Goal: Task Accomplishment & Management: Complete application form

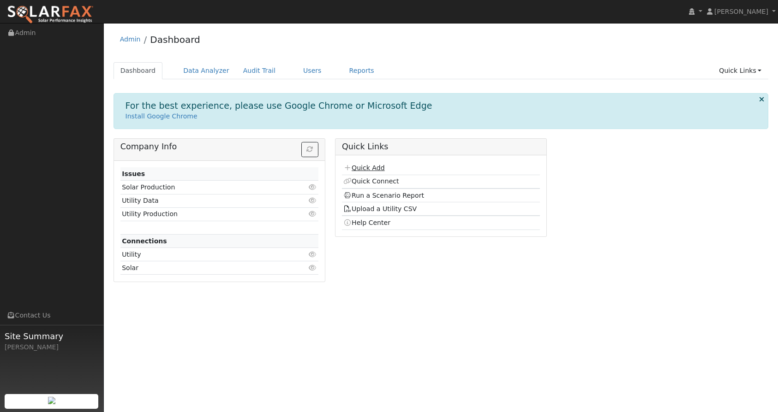
click at [367, 170] on link "Quick Add" at bounding box center [363, 167] width 41 height 7
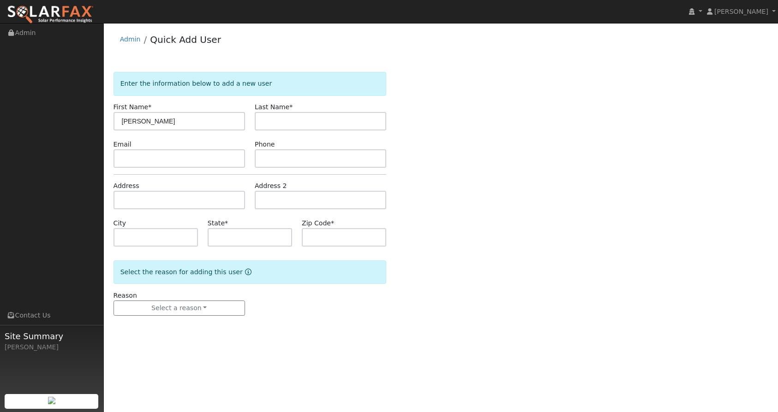
type input "Balasubramanian"
type input "Sankraran"
type input "5183641786"
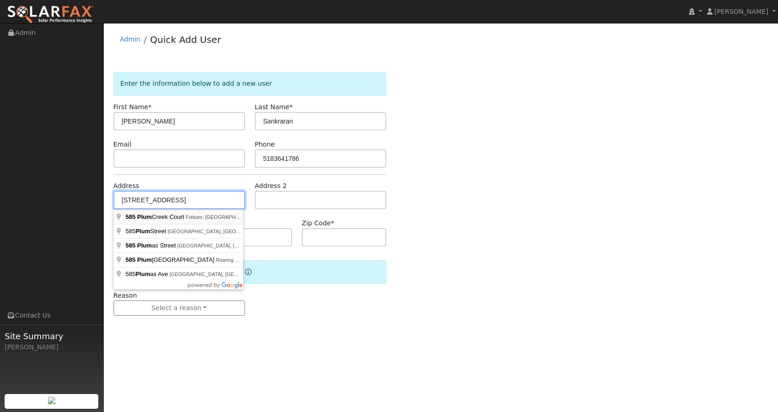
type input "585 Plum Creek Court"
type input "Folsom"
type input "CA"
type input "95630"
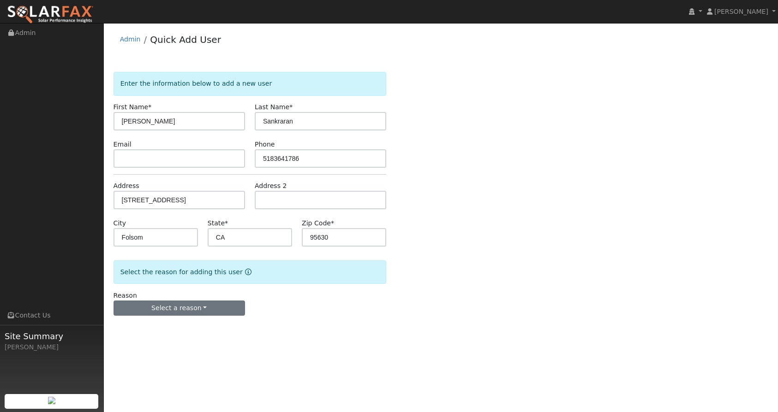
click at [182, 303] on button "Select a reason" at bounding box center [178, 309] width 131 height 16
click at [184, 342] on link "New customer adding solar" at bounding box center [165, 340] width 102 height 13
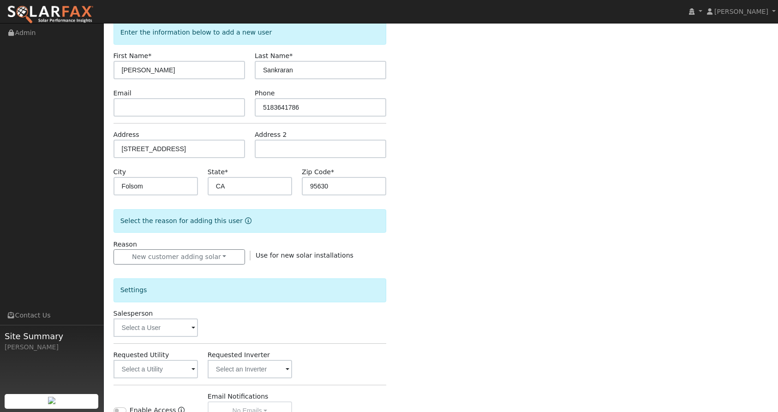
scroll to position [73, 0]
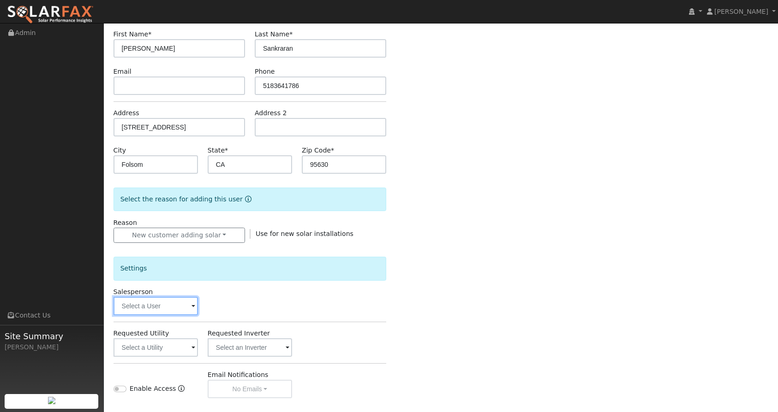
click at [164, 303] on input "text" at bounding box center [155, 306] width 84 height 18
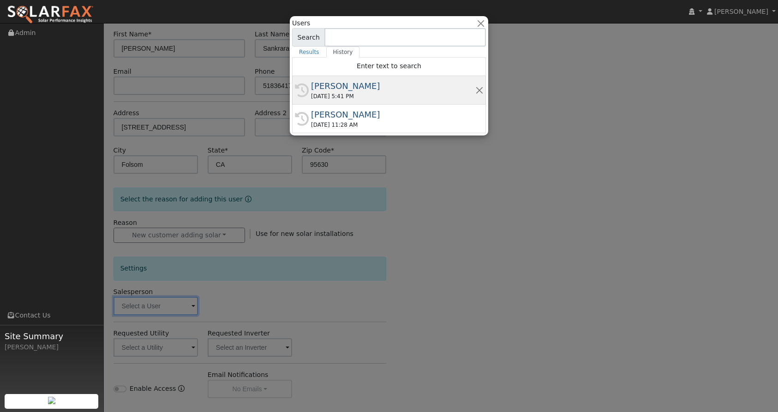
click at [338, 83] on div "[PERSON_NAME]" at bounding box center [393, 86] width 164 height 12
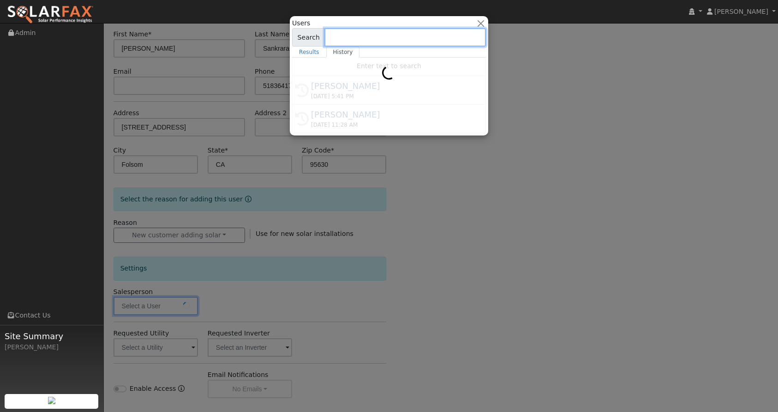
type input "[PERSON_NAME]"
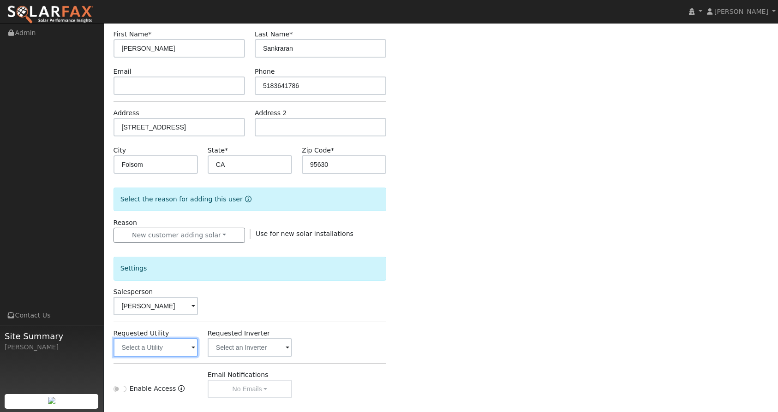
click at [178, 342] on input "text" at bounding box center [155, 348] width 84 height 18
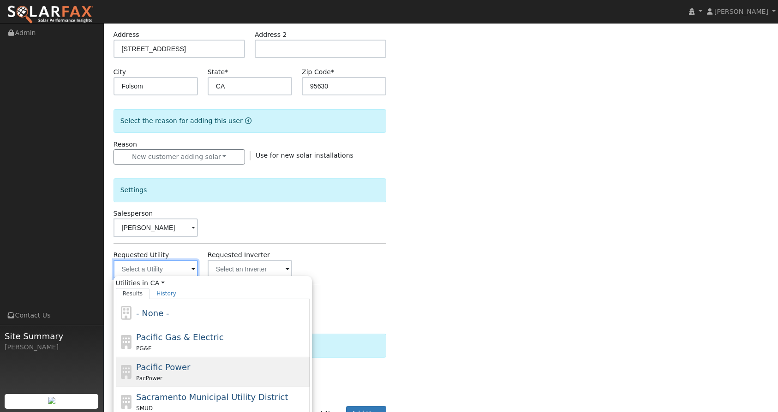
scroll to position [155, 0]
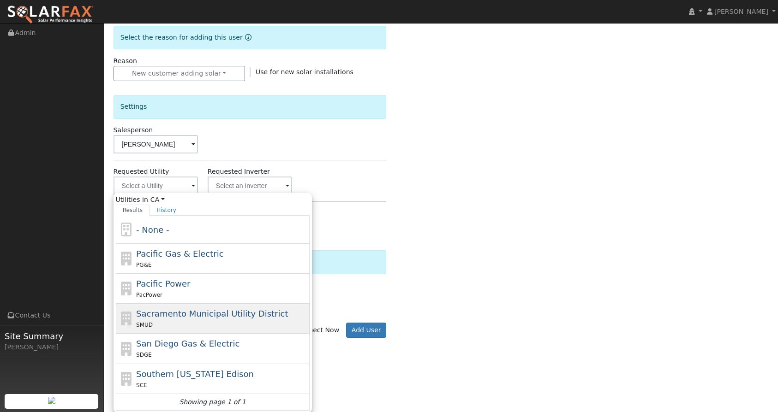
click at [212, 319] on div "Sacramento Municipal Utility District SMUD" at bounding box center [221, 319] width 171 height 22
type input "Sacramento Municipal Utility District"
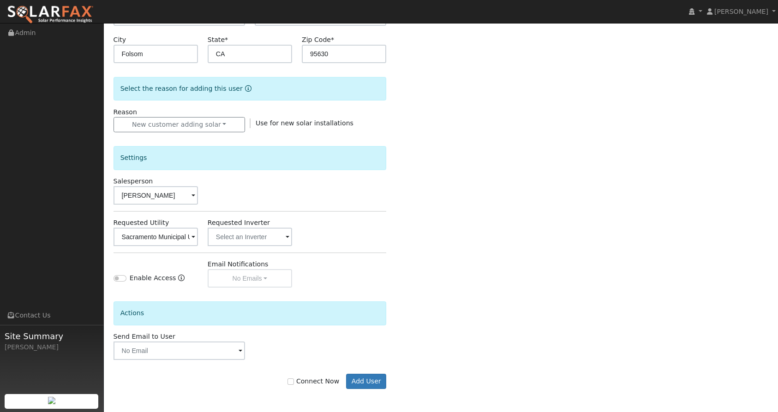
scroll to position [184, 0]
click at [369, 382] on button "Add User" at bounding box center [366, 382] width 40 height 16
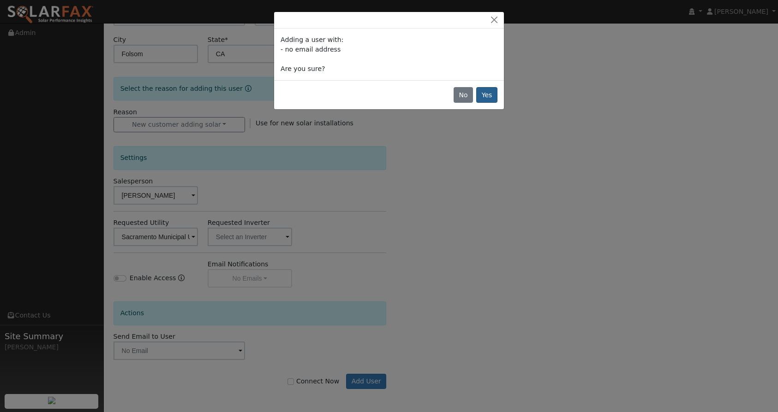
click at [490, 93] on button "Yes" at bounding box center [486, 95] width 21 height 16
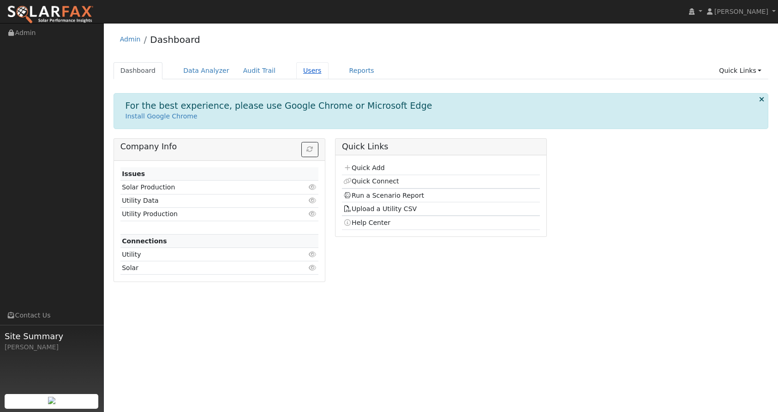
click at [303, 72] on link "Users" at bounding box center [312, 70] width 32 height 17
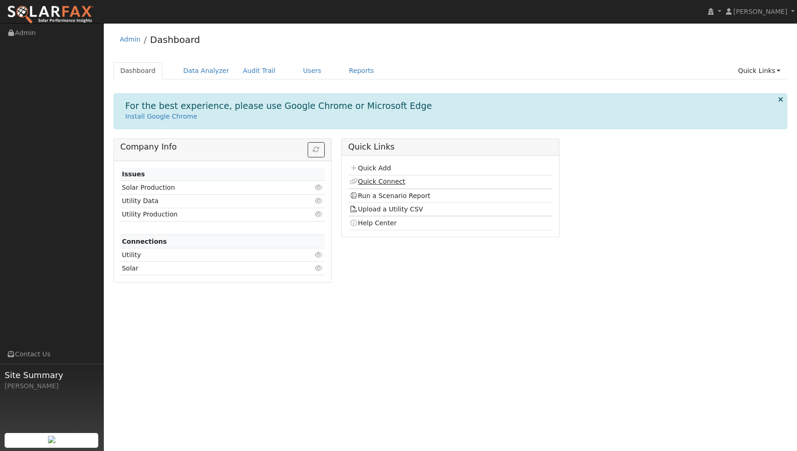
click at [395, 184] on link "Quick Connect" at bounding box center [377, 181] width 55 height 7
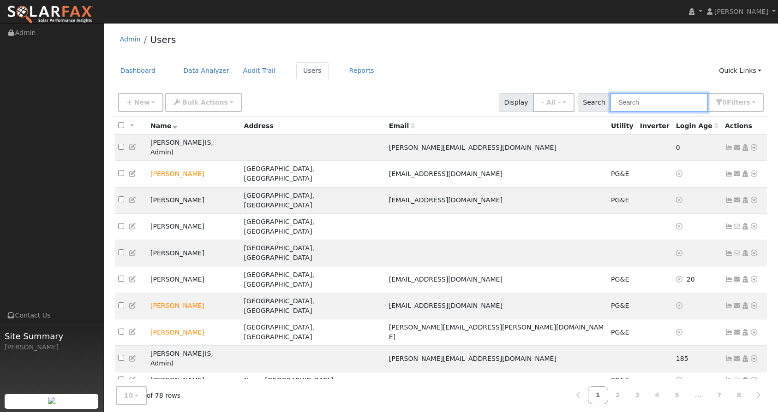
click at [670, 102] on input "text" at bounding box center [659, 102] width 98 height 19
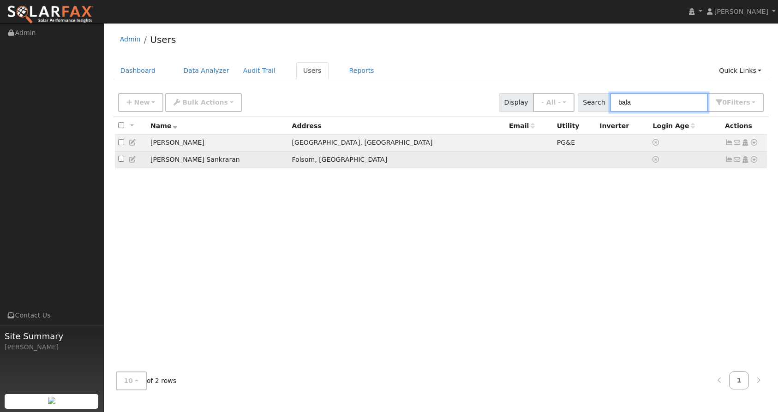
type input "bala"
click at [187, 165] on td "Balasubramanian Sankraran" at bounding box center [218, 159] width 142 height 17
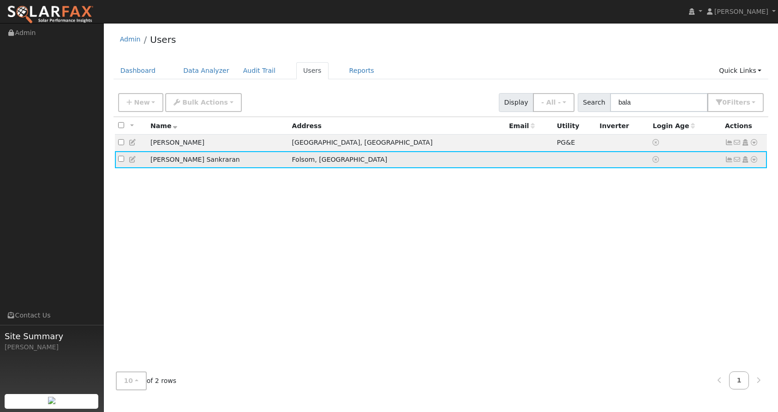
click at [744, 163] on icon at bounding box center [745, 159] width 8 height 6
